Goal: Task Accomplishment & Management: Manage account settings

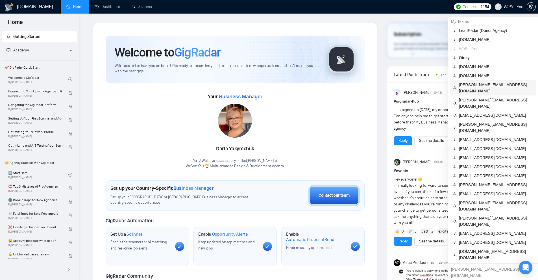
click at [483, 84] on span "[PERSON_NAME][EMAIL_ADDRESS][DOMAIN_NAME]" at bounding box center [495, 88] width 73 height 12
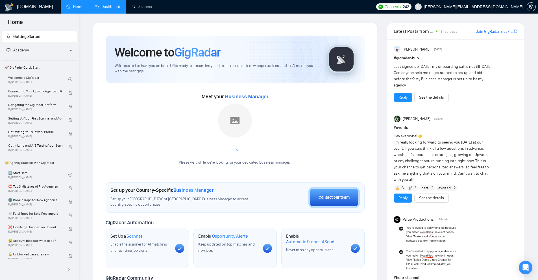
click at [120, 6] on link "Dashboard" at bounding box center [108, 6] width 26 height 5
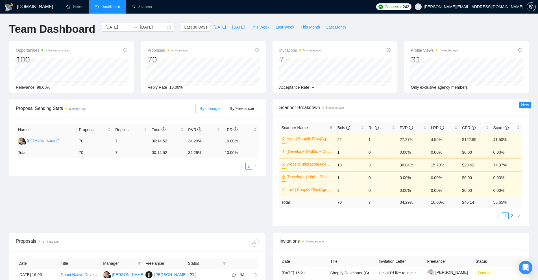
drag, startPoint x: 112, startPoint y: 140, endPoint x: 126, endPoint y: 140, distance: 13.3
click at [125, 140] on tr "[PERSON_NAME] 70 7 00:14:52 34.29% 10.00%" at bounding box center [137, 141] width 243 height 12
drag, startPoint x: 420, startPoint y: 204, endPoint x: 459, endPoint y: 204, distance: 39.3
click at [459, 204] on tr "Total 70 7 34.29 % 10.00 % $ 46.14 58.65 %" at bounding box center [400, 202] width 243 height 11
click at [454, 213] on ul "1 2" at bounding box center [400, 215] width 243 height 7
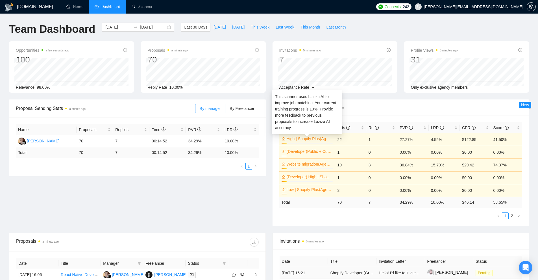
scroll to position [141, 0]
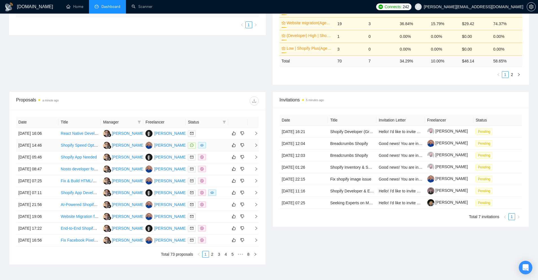
click at [222, 147] on div at bounding box center [207, 145] width 38 height 6
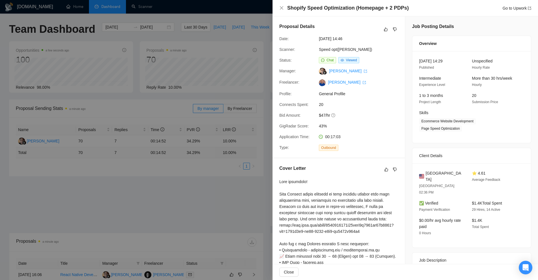
scroll to position [176, 0]
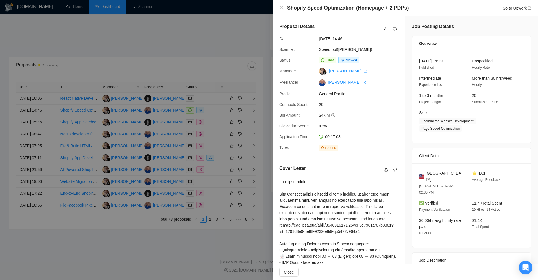
click at [251, 115] on div at bounding box center [269, 140] width 538 height 280
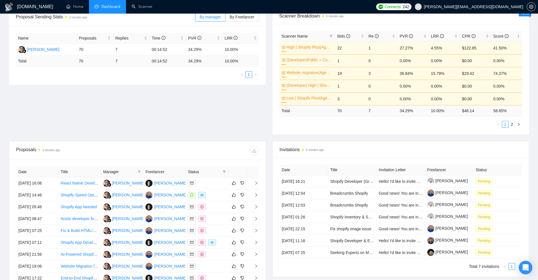
scroll to position [0, 0]
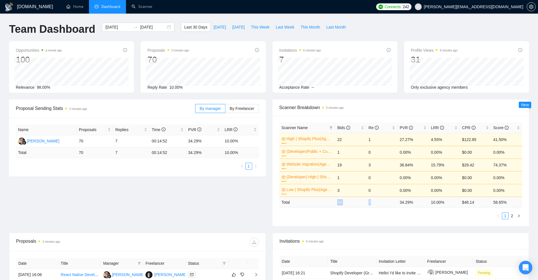
drag, startPoint x: 333, startPoint y: 204, endPoint x: 382, endPoint y: 201, distance: 48.4
click at [382, 201] on tr "Total 70 7 34.29 % 10.00 % $ 46.14 58.65 %" at bounding box center [400, 202] width 243 height 11
click at [382, 201] on td "7" at bounding box center [381, 202] width 31 height 11
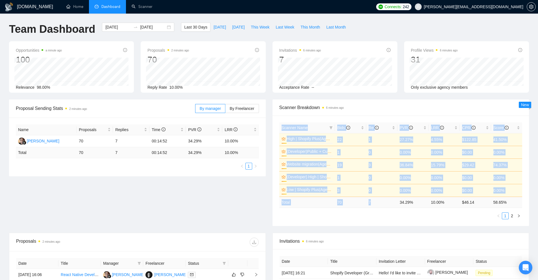
drag, startPoint x: 386, startPoint y: 202, endPoint x: 523, endPoint y: 200, distance: 137.0
click at [525, 200] on div "Scanner Name Bids Re PVR LRR CPR Score High | Shopify Plus(Agency) 10% 22 1 27.…" at bounding box center [401, 171] width 257 height 110
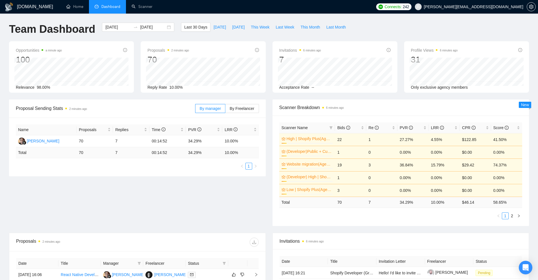
click at [487, 213] on ul "1 2" at bounding box center [400, 215] width 243 height 7
drag, startPoint x: 499, startPoint y: 203, endPoint x: 393, endPoint y: 205, distance: 105.1
click at [393, 205] on tr "Total 70 7 34.29 % 10.00 % $ 46.14 58.65 %" at bounding box center [400, 202] width 243 height 11
click at [393, 205] on td "7" at bounding box center [381, 202] width 31 height 11
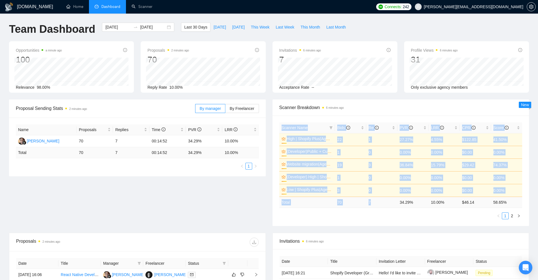
drag, startPoint x: 394, startPoint y: 201, endPoint x: 524, endPoint y: 204, distance: 129.7
click at [525, 205] on div "Scanner Name Bids Re PVR LRR CPR Score High | Shopify Plus(Agency) 10% 22 1 27.…" at bounding box center [401, 171] width 257 height 110
click at [517, 201] on td "58.65 %" at bounding box center [506, 202] width 31 height 11
drag, startPoint x: 523, startPoint y: 200, endPoint x: 317, endPoint y: 203, distance: 205.6
click at [317, 203] on div "Scanner Name Bids Re PVR LRR CPR Score High | Shopify Plus(Agency) 10% 22 1 27.…" at bounding box center [401, 171] width 257 height 110
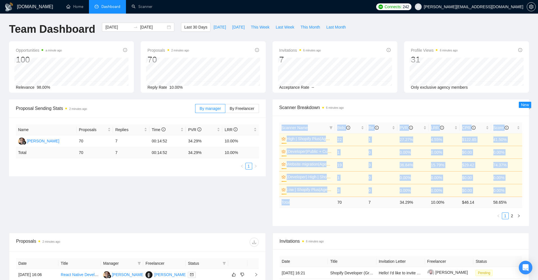
click at [317, 203] on td "Total" at bounding box center [307, 202] width 56 height 11
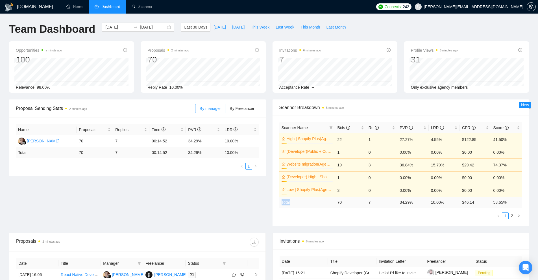
drag, startPoint x: 282, startPoint y: 203, endPoint x: 316, endPoint y: 203, distance: 34.5
click at [316, 203] on td "Total" at bounding box center [307, 202] width 56 height 11
click at [146, 7] on link "Scanner" at bounding box center [142, 6] width 21 height 5
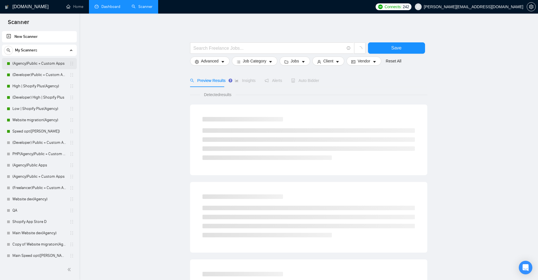
click at [40, 66] on link "(Agency)Public + Custom Apps" at bounding box center [39, 63] width 54 height 11
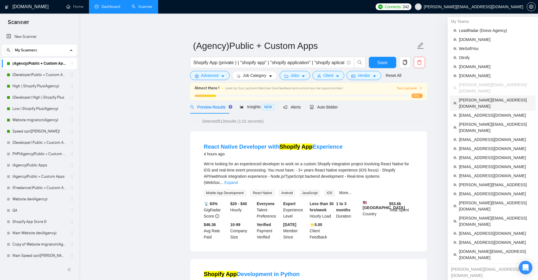
click at [470, 97] on span "[PERSON_NAME][EMAIL_ADDRESS][DOMAIN_NAME]" at bounding box center [495, 103] width 73 height 12
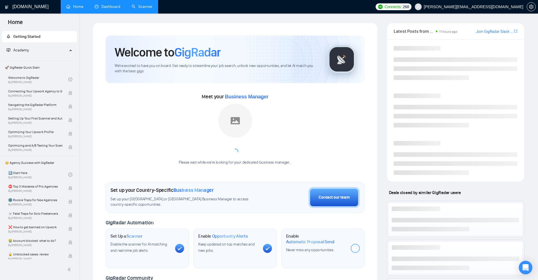
click at [120, 8] on link "Dashboard" at bounding box center [108, 6] width 26 height 5
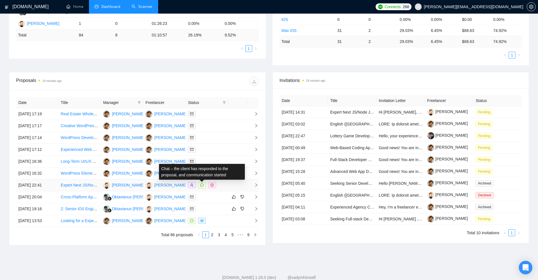
scroll to position [85, 0]
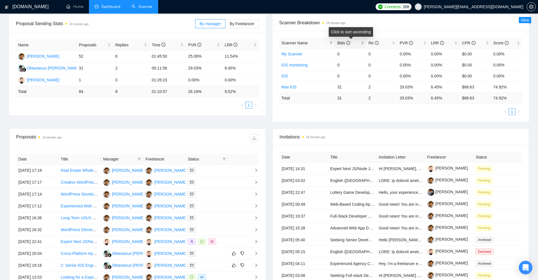
click at [364, 42] on div "Bids" at bounding box center [350, 43] width 27 height 6
click at [364, 43] on div "Bids" at bounding box center [350, 43] width 27 height 6
click at [377, 54] on tr "Max iOS 31 2 29.03% 6.45% $68.63 74.92%" at bounding box center [400, 53] width 243 height 11
drag, startPoint x: 443, startPoint y: 55, endPoint x: 447, endPoint y: 56, distance: 3.7
click at [446, 55] on tr "Max iOS 31 2 29.03% 6.45% $68.63 74.92%" at bounding box center [400, 53] width 243 height 11
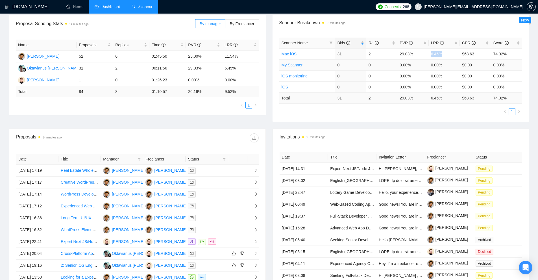
scroll to position [0, 0]
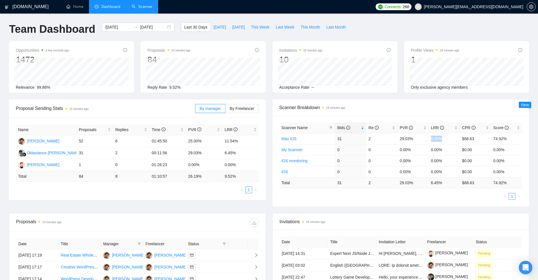
click at [143, 8] on link "Scanner" at bounding box center [142, 6] width 21 height 5
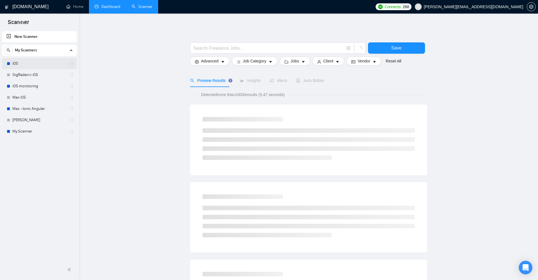
click at [9, 65] on div at bounding box center [8, 63] width 3 height 3
click at [109, 79] on main "Save Advanced Job Category Jobs Client Vendor Reset All Preview Results Insight…" at bounding box center [308, 261] width 441 height 476
click at [40, 61] on link "iOS" at bounding box center [39, 63] width 54 height 11
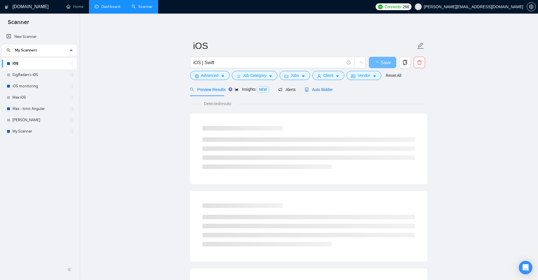
click at [316, 91] on span "Auto Bidder" at bounding box center [319, 89] width 28 height 5
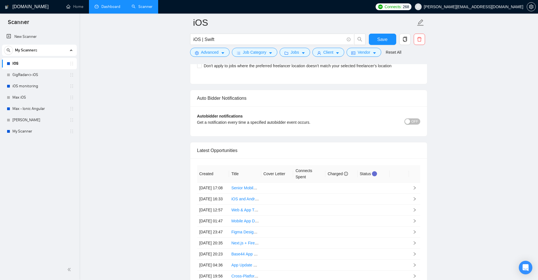
scroll to position [1464, 0]
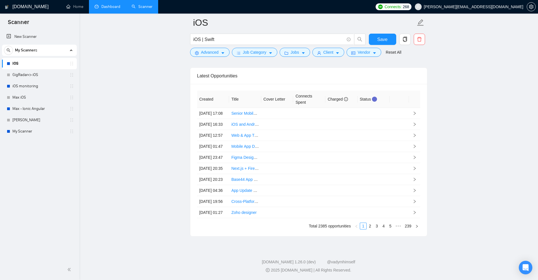
click at [102, 9] on link "Dashboard" at bounding box center [108, 6] width 26 height 5
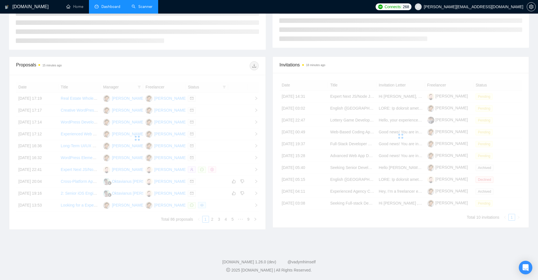
scroll to position [47, 0]
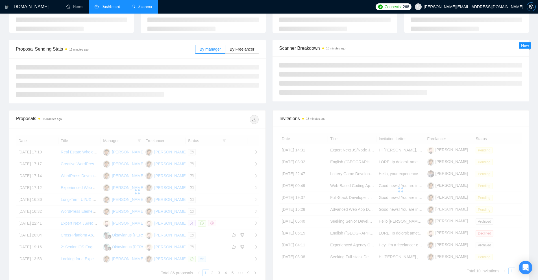
click at [533, 5] on icon "setting" at bounding box center [531, 7] width 5 height 5
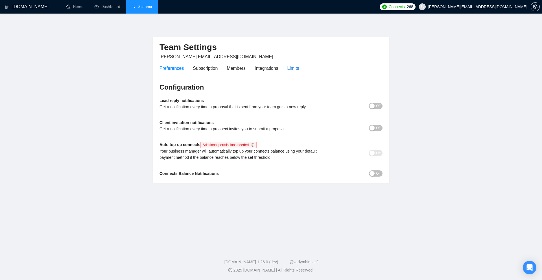
click at [293, 69] on div "Limits" at bounding box center [294, 68] width 12 height 7
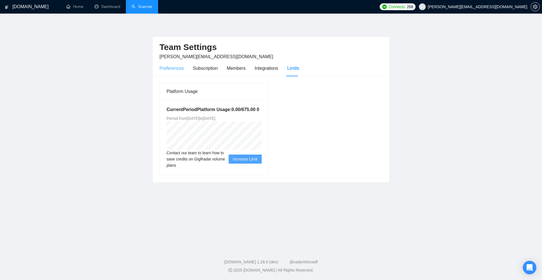
click at [180, 73] on div "Preferences" at bounding box center [172, 68] width 24 height 16
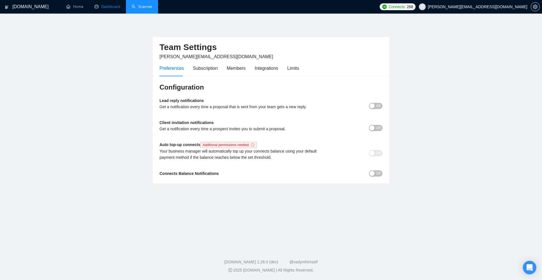
click at [106, 9] on link "Dashboard" at bounding box center [108, 6] width 26 height 5
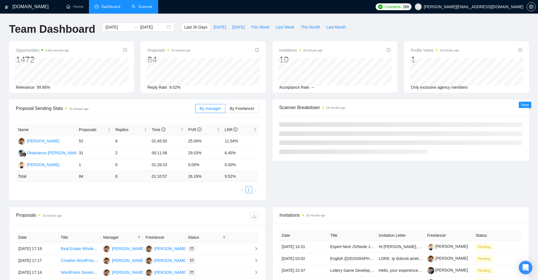
click at [134, 6] on link "Scanner" at bounding box center [142, 6] width 21 height 5
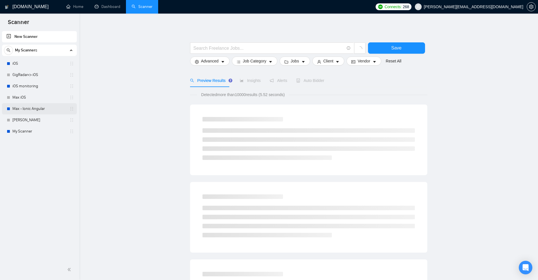
click at [21, 106] on link "Max - Ionic Angular" at bounding box center [39, 108] width 54 height 11
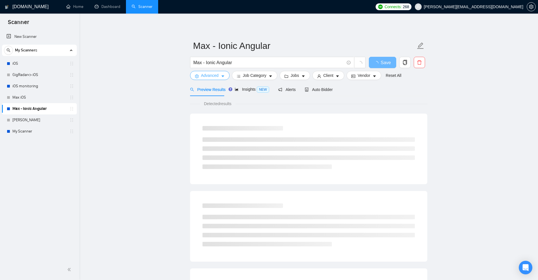
click at [218, 76] on span "Advanced" at bounding box center [210, 75] width 18 height 6
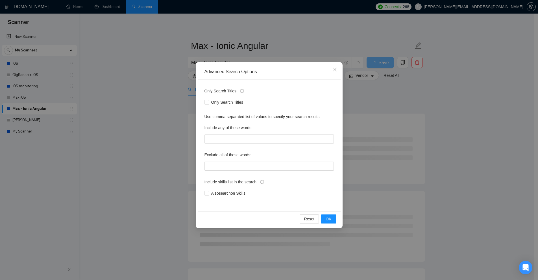
click at [169, 77] on div "Advanced Search Options Only Search Titles: Only Search Titles Use comma-separa…" at bounding box center [269, 140] width 538 height 280
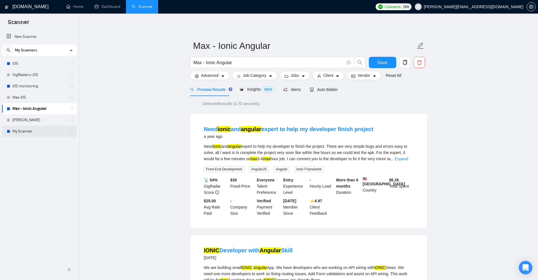
click at [22, 128] on link "My Scanner" at bounding box center [39, 131] width 54 height 11
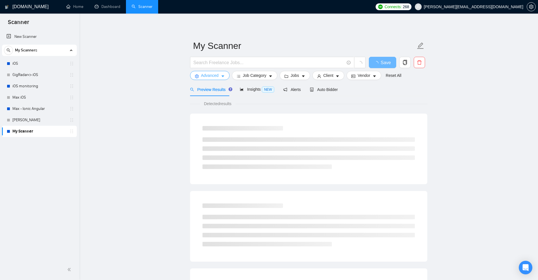
click at [202, 76] on span "Advanced" at bounding box center [210, 75] width 18 height 6
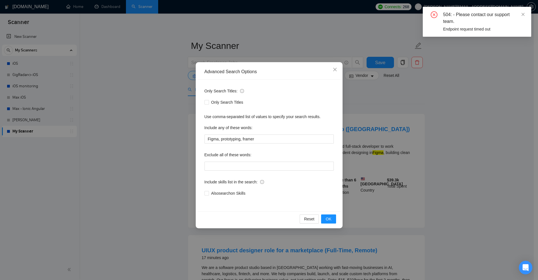
click at [127, 104] on div "Advanced Search Options Only Search Titles: Only Search Titles Use comma-separa…" at bounding box center [269, 140] width 538 height 280
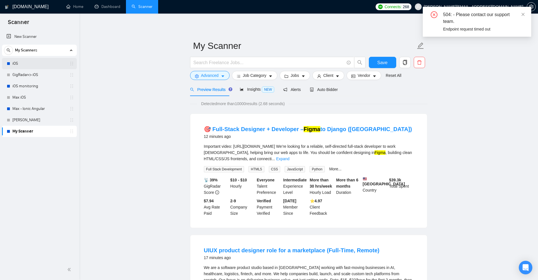
click at [40, 68] on link "iOS" at bounding box center [39, 63] width 54 height 11
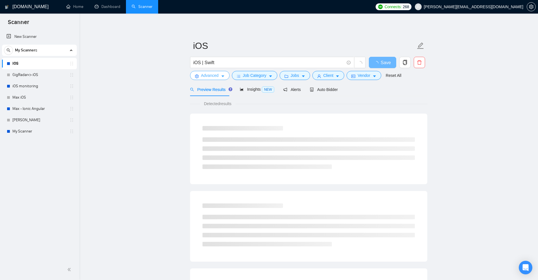
click at [217, 74] on span "Advanced" at bounding box center [210, 75] width 18 height 6
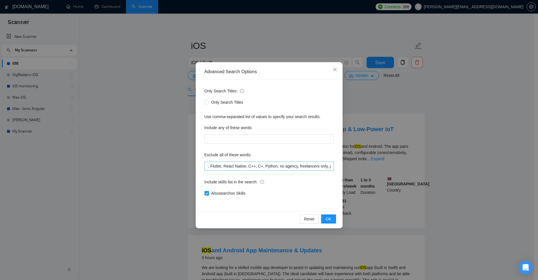
scroll to position [0, 397]
click at [294, 166] on input "Uno, Xamarin, Squarespace, Unreal Engine, UE, Sentry, Salesforce, VR, Virtual R…" at bounding box center [268, 166] width 129 height 9
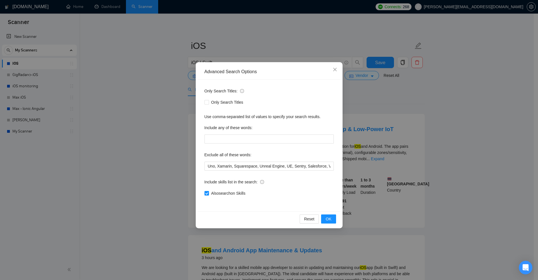
click at [303, 54] on div "Advanced Search Options Only Search Titles: Only Search Titles Use comma-separa…" at bounding box center [269, 140] width 538 height 280
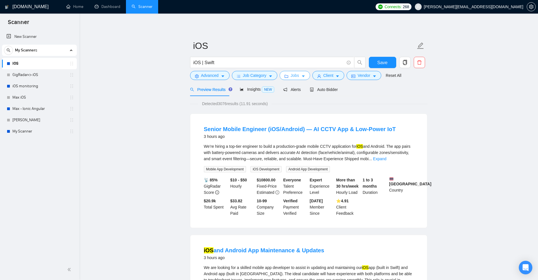
click at [300, 74] on button "Jobs" at bounding box center [295, 75] width 31 height 9
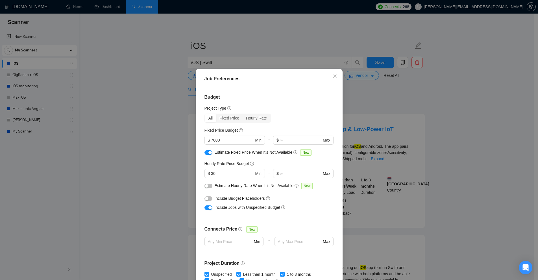
scroll to position [122, 0]
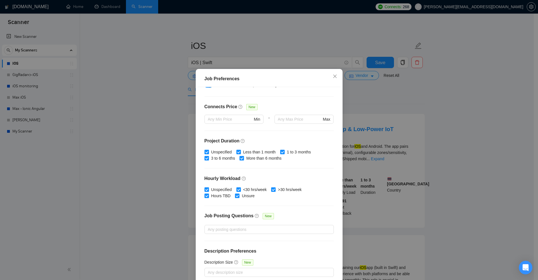
click at [378, 115] on div "Job Preferences Budget Project Type All Fixed Price Hourly Rate Fixed Price Bud…" at bounding box center [269, 140] width 538 height 280
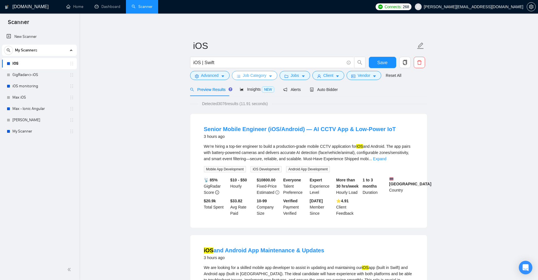
click at [262, 77] on span "Job Category" at bounding box center [254, 75] width 23 height 6
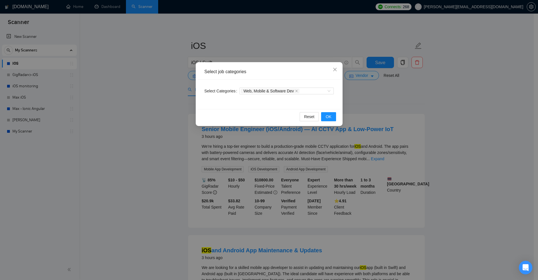
click at [381, 99] on div "Select job categories Select Categories Web, Mobile & Software Dev Reset OK" at bounding box center [269, 140] width 538 height 280
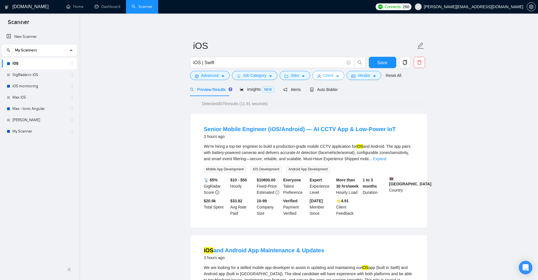
click at [338, 75] on icon "caret-down" at bounding box center [338, 76] width 4 height 4
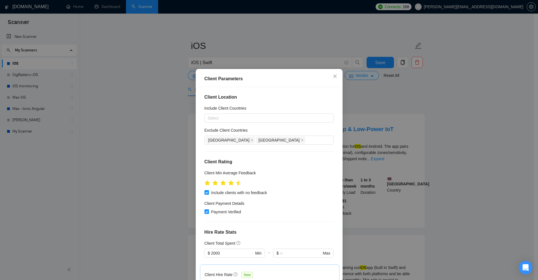
scroll to position [28, 0]
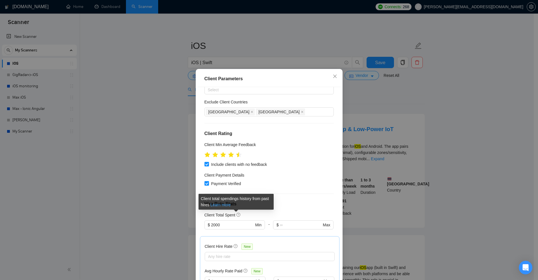
click at [228, 205] on link "Learn more" at bounding box center [220, 205] width 20 height 5
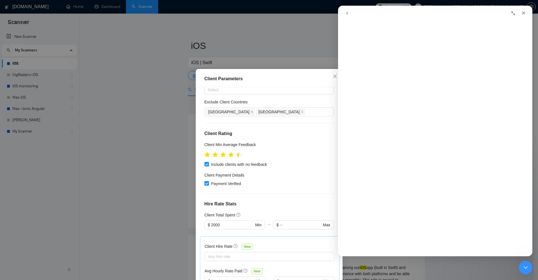
scroll to position [0, 0]
click at [523, 13] on icon "Close" at bounding box center [523, 13] width 5 height 5
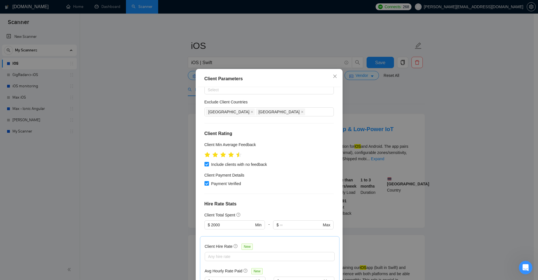
click at [266, 202] on h4 "Hire Rate Stats" at bounding box center [268, 204] width 129 height 7
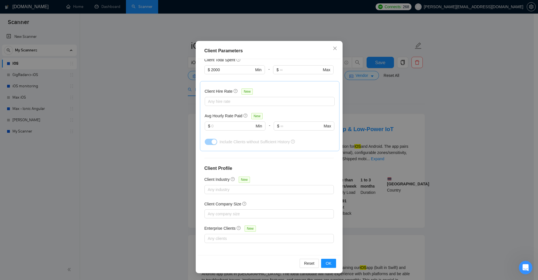
scroll to position [14, 0]
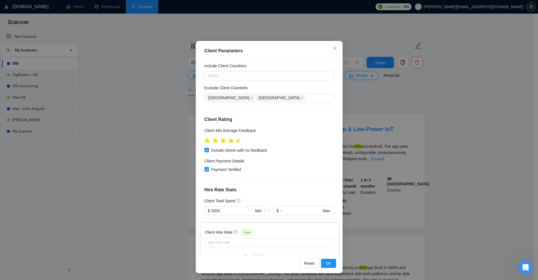
click at [412, 222] on div "Client Parameters Client Location Include Client Countries Select Exclude Clien…" at bounding box center [269, 140] width 538 height 280
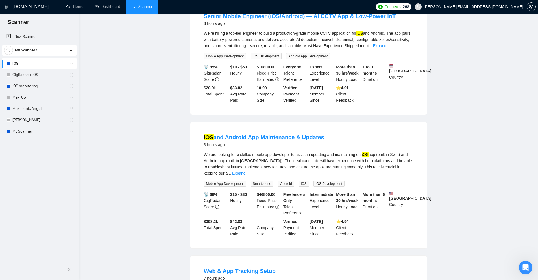
scroll to position [0, 0]
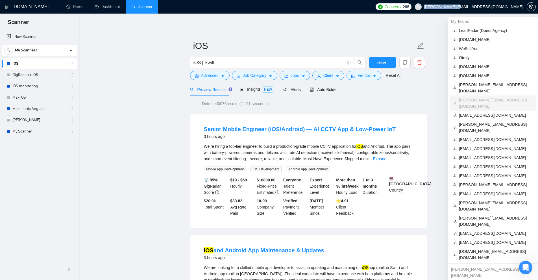
click at [523, 8] on span "[PERSON_NAME][EMAIL_ADDRESS][DOMAIN_NAME]" at bounding box center [469, 7] width 115 height 18
copy span "[PERSON_NAME][EMAIL_ADDRESS][DOMAIN_NAME]"
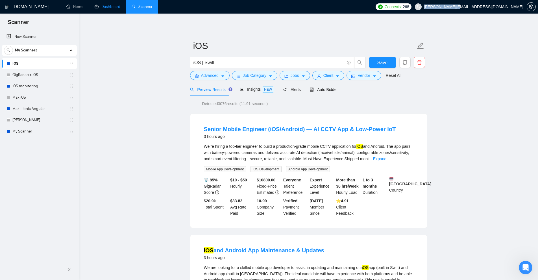
click at [106, 4] on link "Dashboard" at bounding box center [108, 6] width 26 height 5
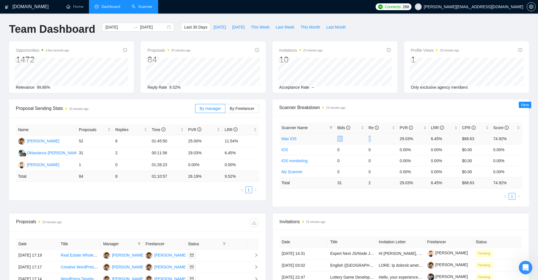
drag, startPoint x: 339, startPoint y: 136, endPoint x: 370, endPoint y: 135, distance: 31.6
click at [370, 135] on tr "Max iOS 31 2 29.03% 6.45% $68.63 74.92%" at bounding box center [400, 138] width 243 height 11
click at [364, 206] on div "Scanner Name Bids Re PVR LRR CPR Score Max iOS 31 2 29.03% 6.45% $68.63 74.92% …" at bounding box center [401, 161] width 257 height 91
click at [110, 29] on input "[DATE]" at bounding box center [118, 27] width 26 height 6
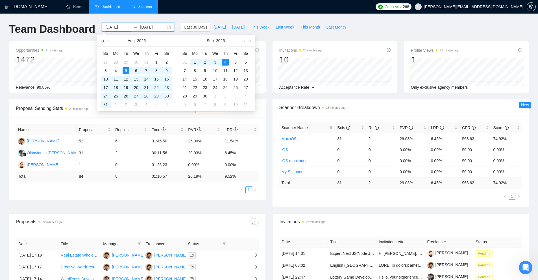
click at [102, 41] on span "button" at bounding box center [102, 41] width 3 height 3
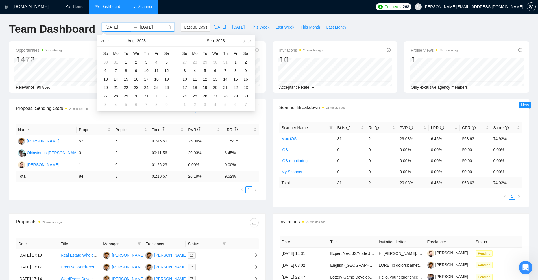
click at [102, 41] on span "button" at bounding box center [102, 41] width 3 height 3
click at [104, 38] on button "button" at bounding box center [102, 40] width 6 height 11
type input "[DATE]"
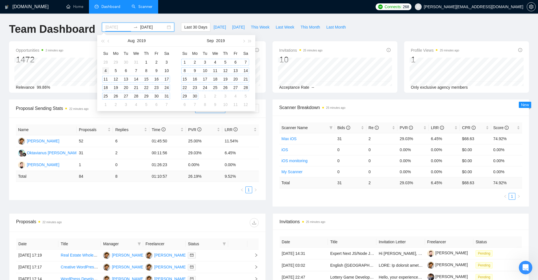
click at [110, 72] on td "4" at bounding box center [106, 70] width 10 height 8
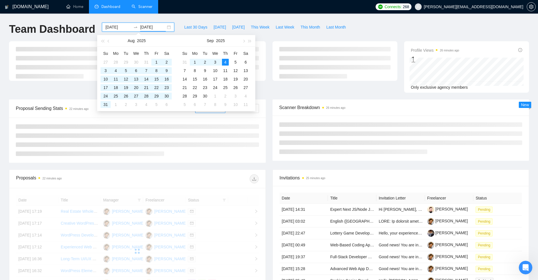
type input "[DATE]"
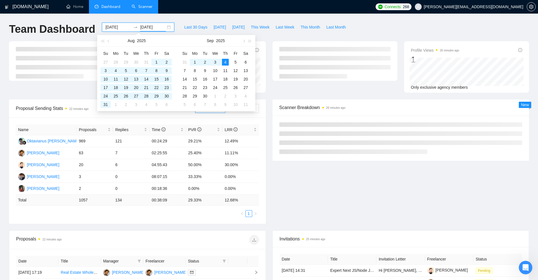
click at [161, 211] on ul "1" at bounding box center [137, 213] width 243 height 7
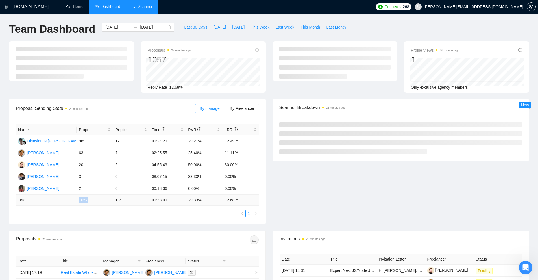
drag, startPoint x: 78, startPoint y: 199, endPoint x: 91, endPoint y: 200, distance: 13.0
click at [90, 200] on td "1057" at bounding box center [95, 200] width 36 height 11
click at [91, 200] on td "1057" at bounding box center [95, 200] width 36 height 11
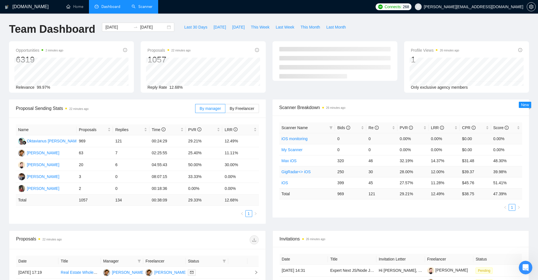
click at [303, 138] on link "iOS monitoring" at bounding box center [295, 138] width 26 height 5
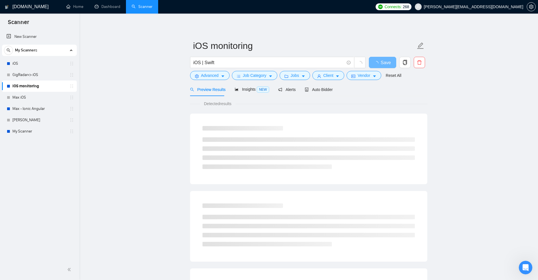
click at [310, 213] on div at bounding box center [309, 224] width 212 height 43
click at [218, 76] on button "Advanced" at bounding box center [210, 75] width 40 height 9
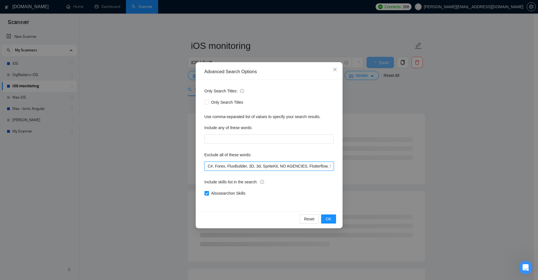
click at [263, 168] on input "C#, Forex, FluxBuilder, 3D, 3d, SpriteKit, NO AGENCIES, Flutterflow, Shopify, W…" at bounding box center [268, 166] width 129 height 9
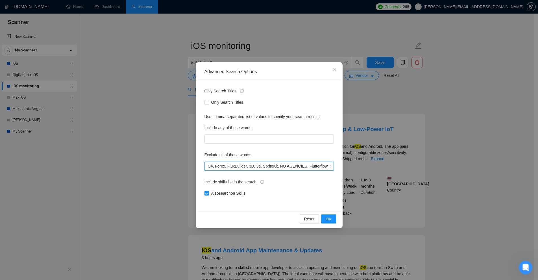
click at [287, 166] on input "C#, Forex, FluxBuilder, 3D, 3d, SpriteKit, NO AGENCIES, Flutterflow, Shopify, W…" at bounding box center [268, 166] width 129 height 9
click at [375, 134] on div "Advanced Search Options Only Search Titles: Only Search Titles Use comma-separa…" at bounding box center [269, 140] width 538 height 280
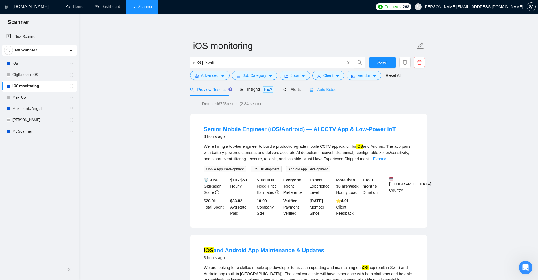
click at [327, 93] on div "Auto Bidder" at bounding box center [324, 89] width 28 height 13
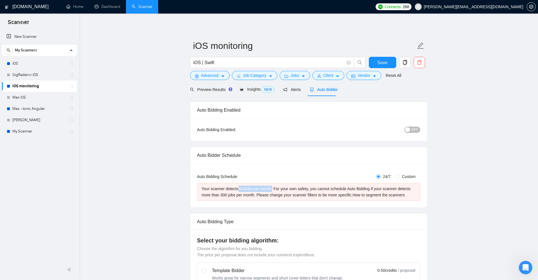
drag, startPoint x: 240, startPoint y: 186, endPoint x: 272, endPoint y: 185, distance: 32.5
click at [272, 186] on div "Your scanner detects 403 jobs per month. For your own safety, you cannot schedu…" at bounding box center [309, 192] width 214 height 12
drag, startPoint x: 272, startPoint y: 185, endPoint x: 238, endPoint y: 185, distance: 34.5
click at [238, 186] on div "Your scanner detects 403 jobs per month. For your own safety, you cannot schedu…" at bounding box center [309, 192] width 214 height 12
